Goal: Navigation & Orientation: Find specific page/section

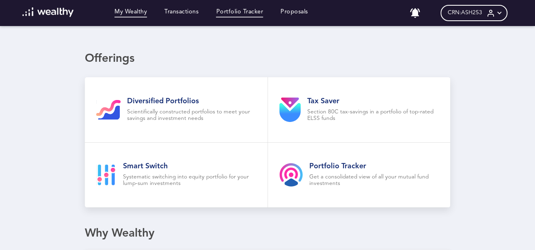
click at [244, 11] on link "Portfolio Tracker" at bounding box center [239, 13] width 47 height 9
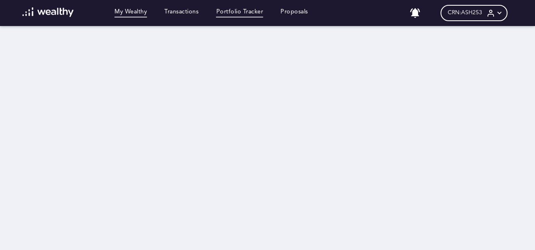
click at [134, 9] on link "My Wealthy" at bounding box center [130, 13] width 32 height 9
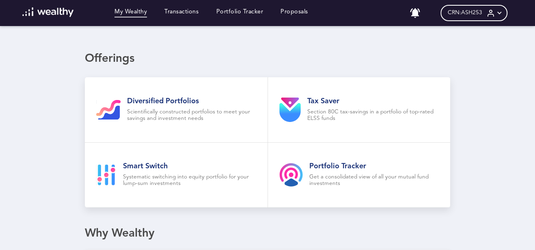
click at [40, 13] on img at bounding box center [48, 12] width 52 height 10
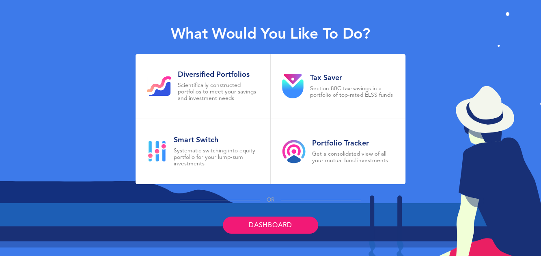
click at [273, 227] on link "Dashboard" at bounding box center [270, 224] width 95 height 17
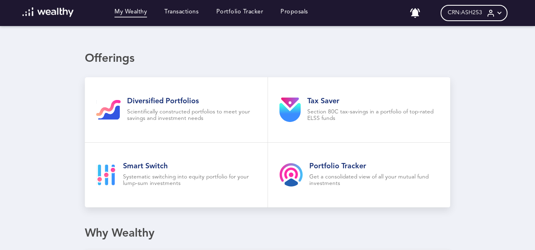
click at [493, 13] on icon at bounding box center [490, 13] width 9 height 9
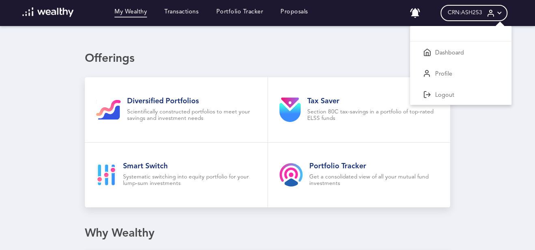
click at [349, 55] on div at bounding box center [267, 125] width 535 height 250
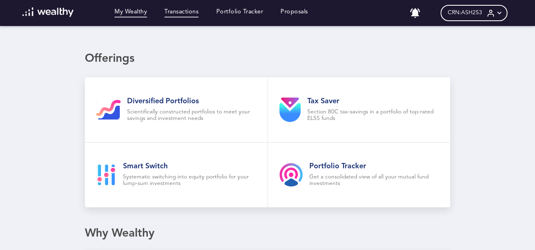
click at [193, 12] on link "Transactions" at bounding box center [181, 13] width 34 height 9
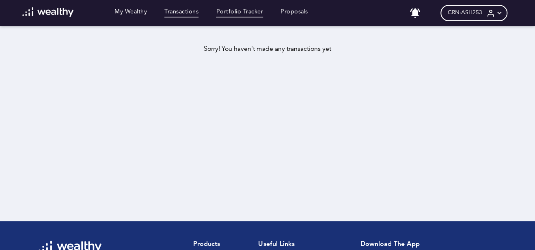
click at [250, 13] on link "Portfolio Tracker" at bounding box center [239, 13] width 47 height 9
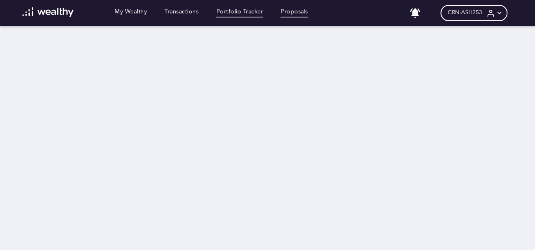
click at [298, 11] on link "Proposals" at bounding box center [295, 13] width 28 height 9
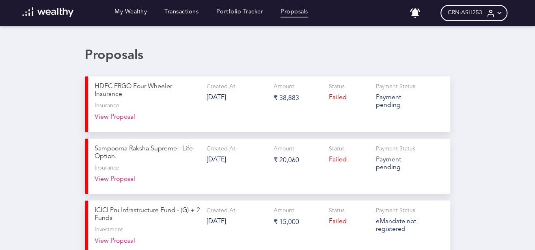
click at [34, 13] on img at bounding box center [48, 12] width 52 height 10
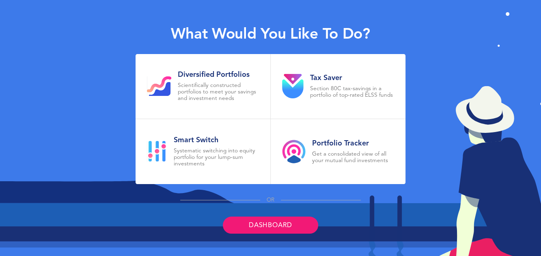
click at [510, 12] on div "What would you like to do? Diversified Portfolios Scientifically constructed po…" at bounding box center [270, 128] width 541 height 256
click at [271, 232] on link "Dashboard" at bounding box center [270, 224] width 95 height 17
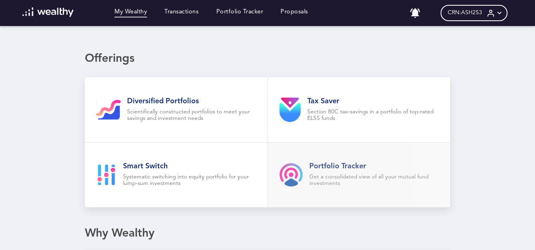
click at [350, 179] on p "Get a consolidated view of all your mutual fund investments" at bounding box center [374, 180] width 130 height 13
